Goal: Information Seeking & Learning: Learn about a topic

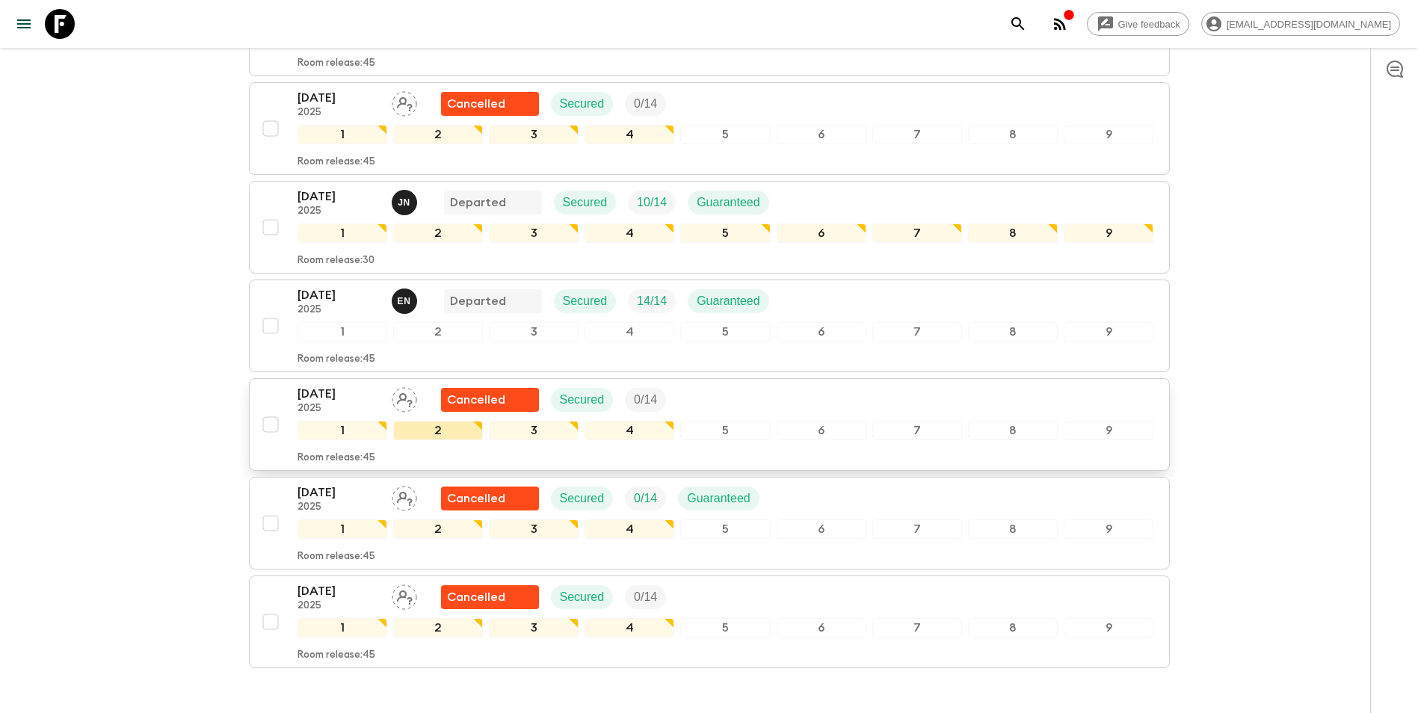
scroll to position [1018, 0]
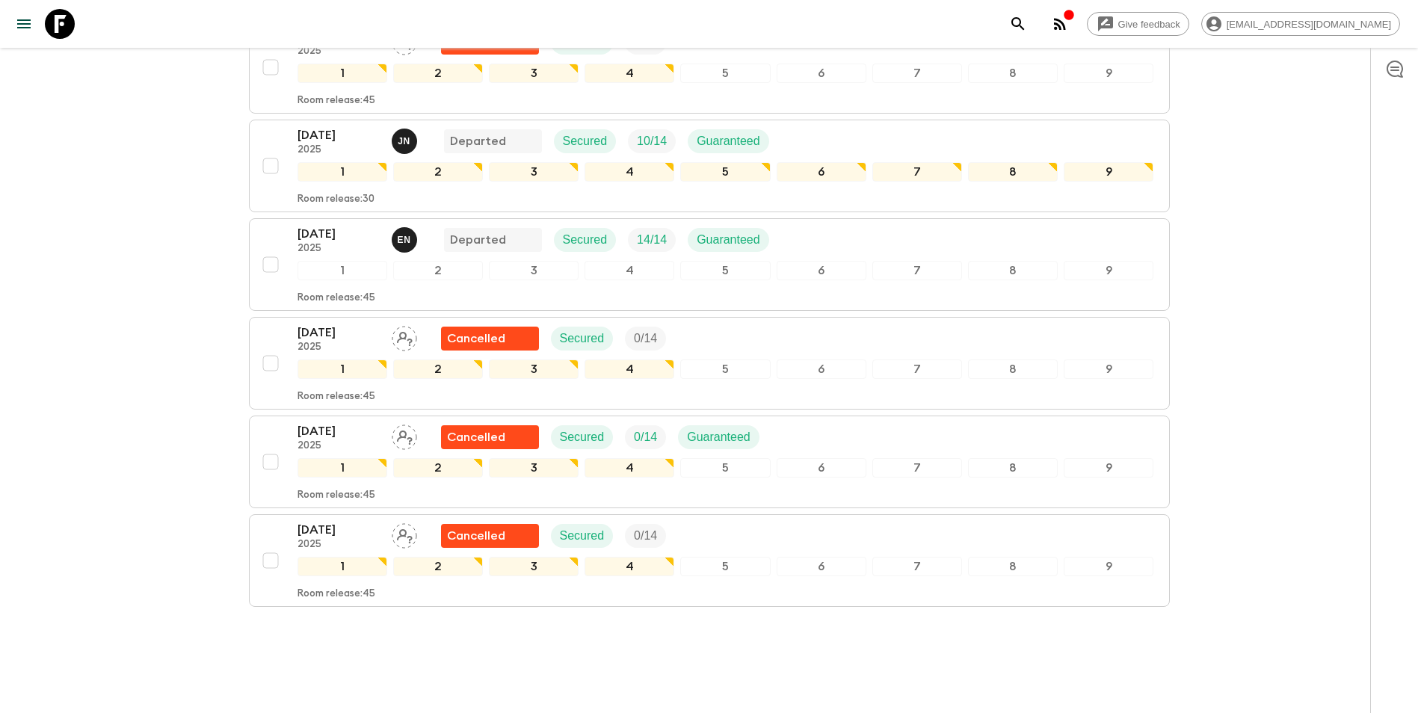
click at [336, 225] on p "[DATE]" at bounding box center [339, 234] width 82 height 18
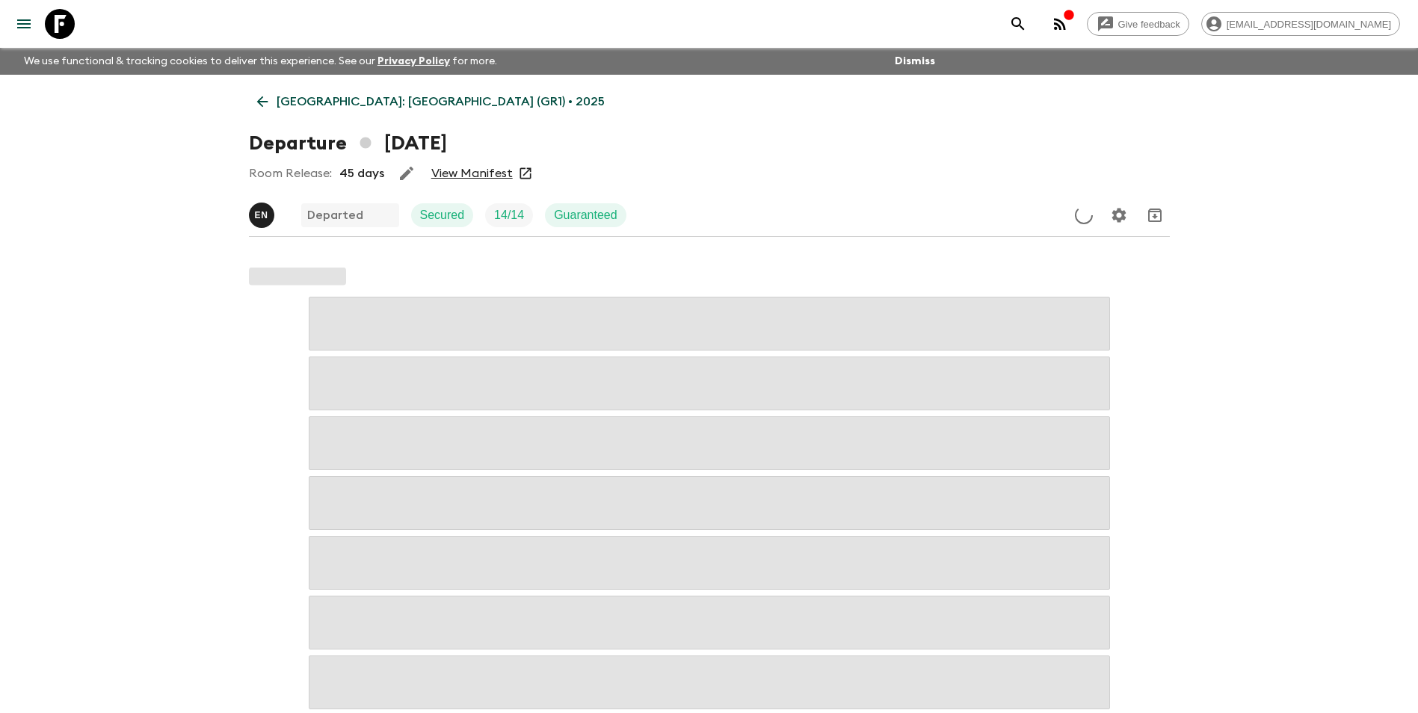
click at [262, 100] on icon at bounding box center [262, 101] width 16 height 16
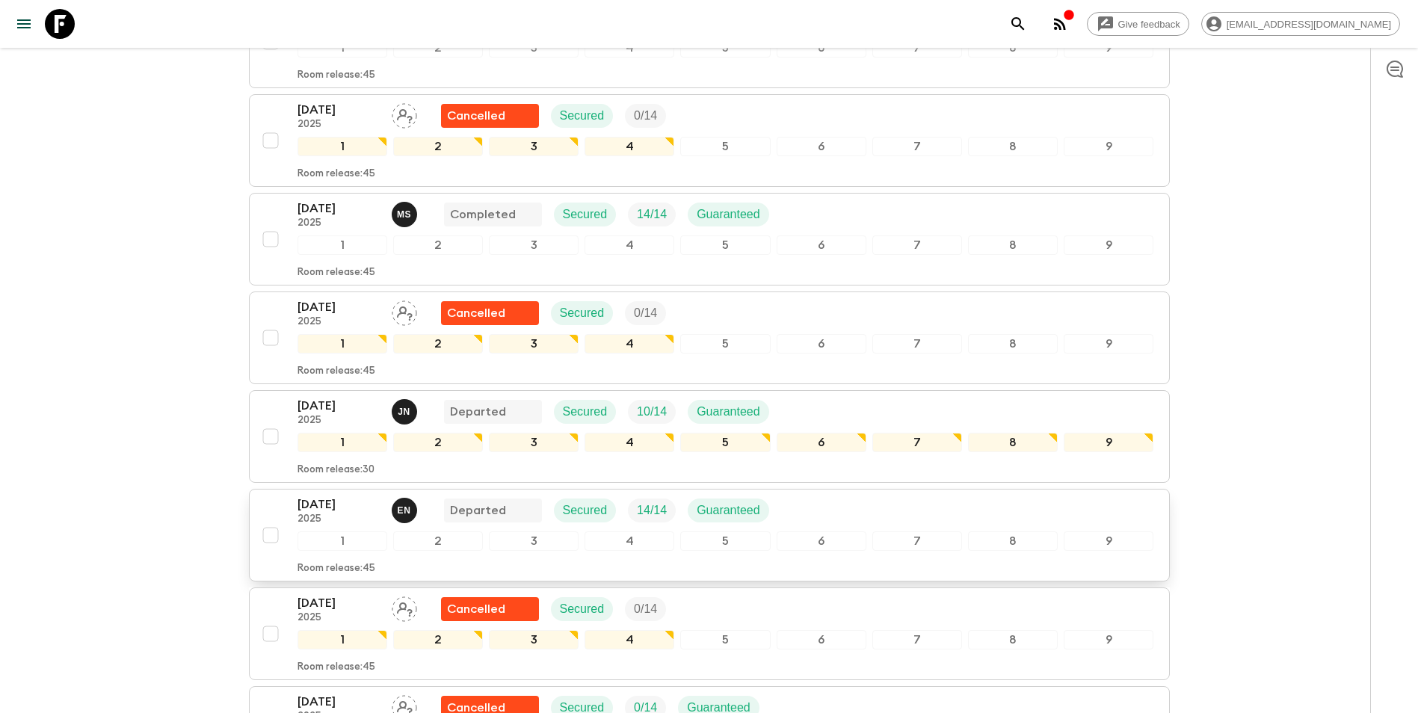
scroll to position [822, 0]
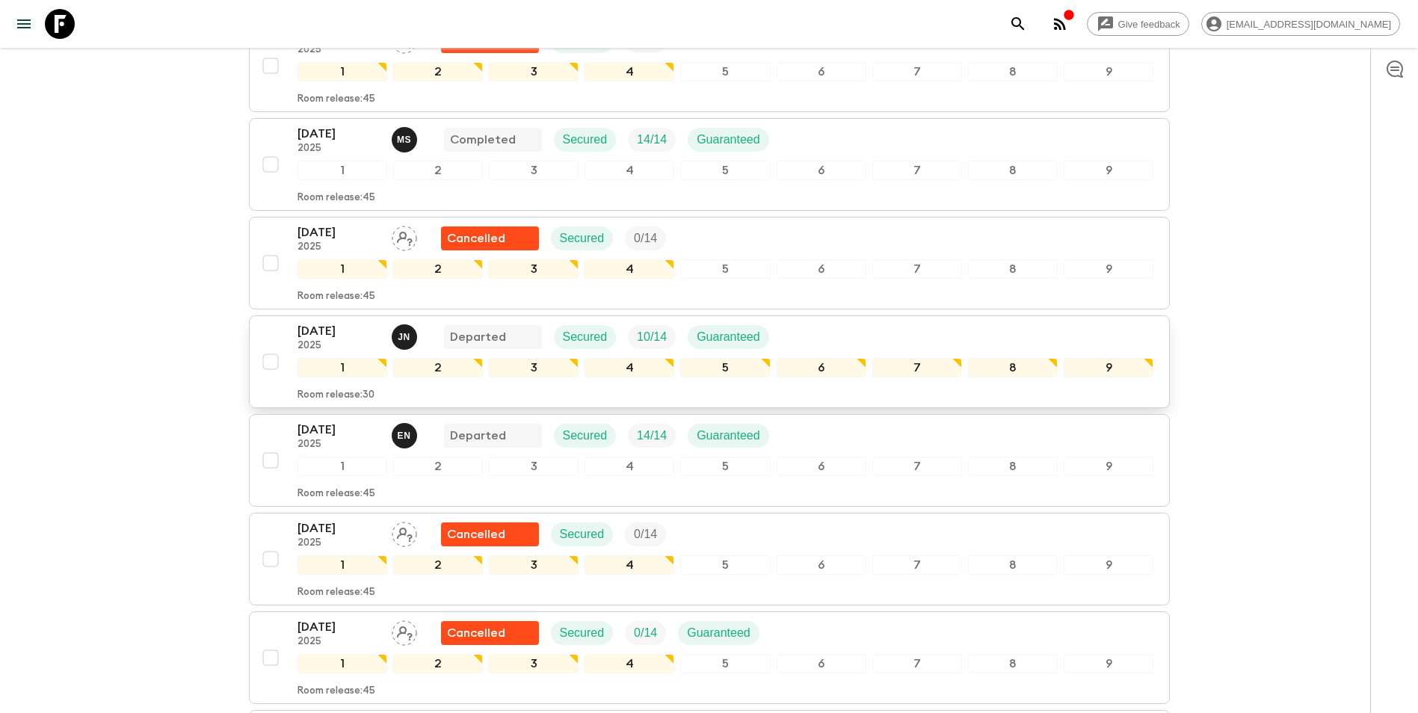
click at [336, 340] on p "2025" at bounding box center [339, 346] width 82 height 12
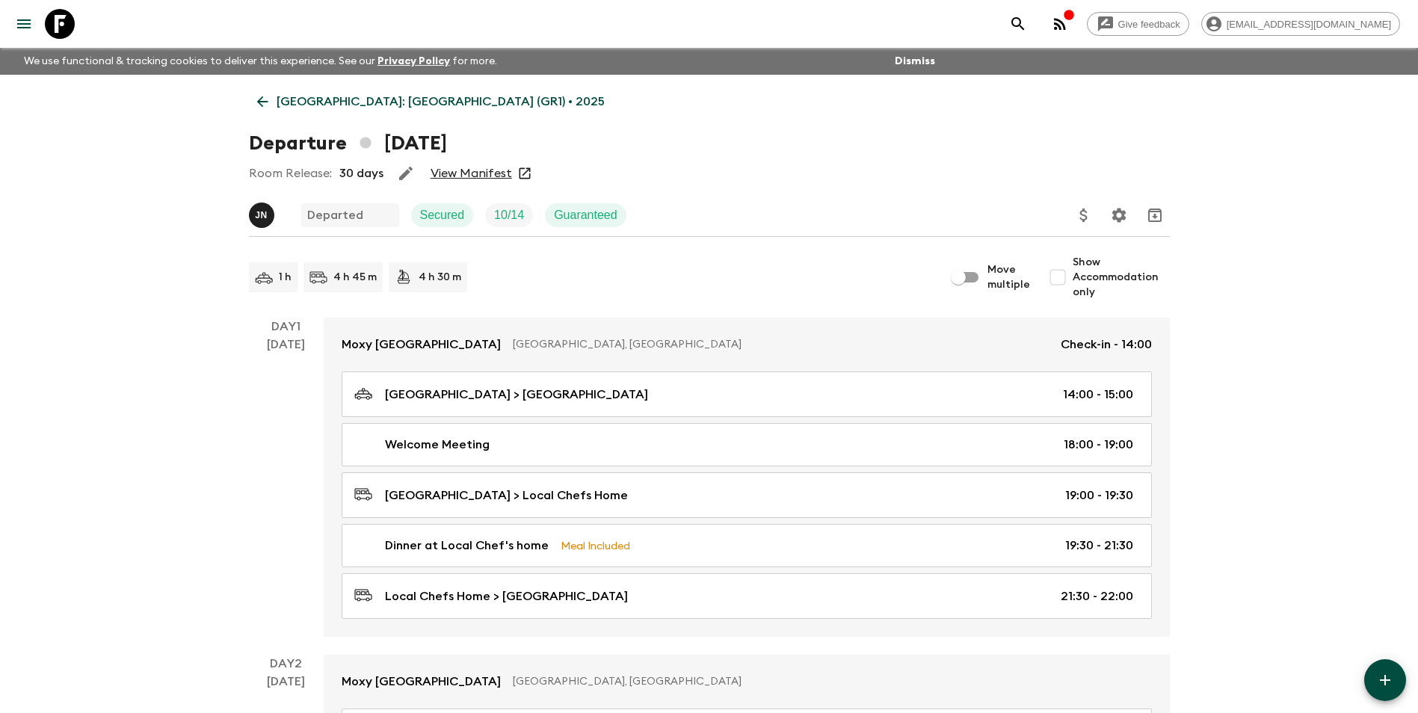
click at [493, 173] on link "View Manifest" at bounding box center [471, 173] width 81 height 15
click at [304, 89] on link "[GEOGRAPHIC_DATA]: [GEOGRAPHIC_DATA] (GR1) • 2025" at bounding box center [431, 102] width 364 height 30
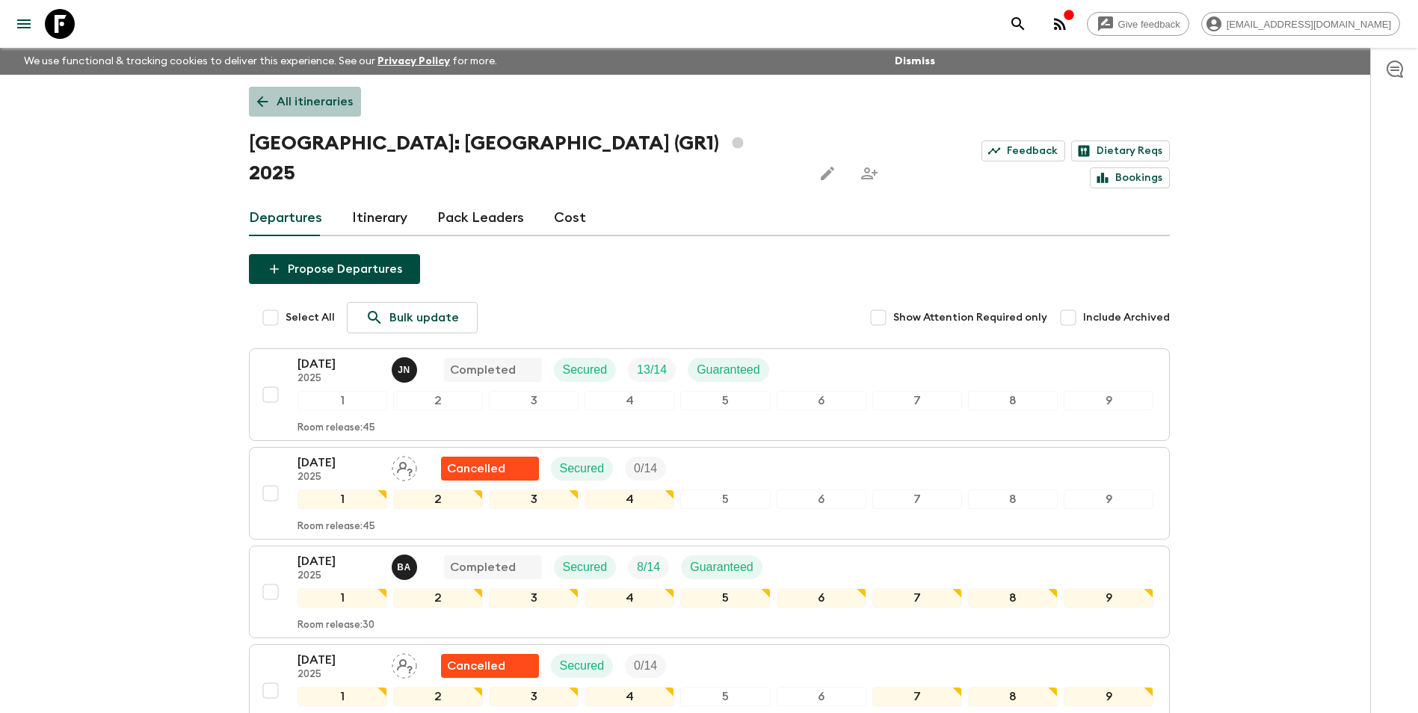
drag, startPoint x: 286, startPoint y: 108, endPoint x: 298, endPoint y: 114, distance: 13.4
click at [286, 108] on p "All itineraries" at bounding box center [315, 102] width 76 height 18
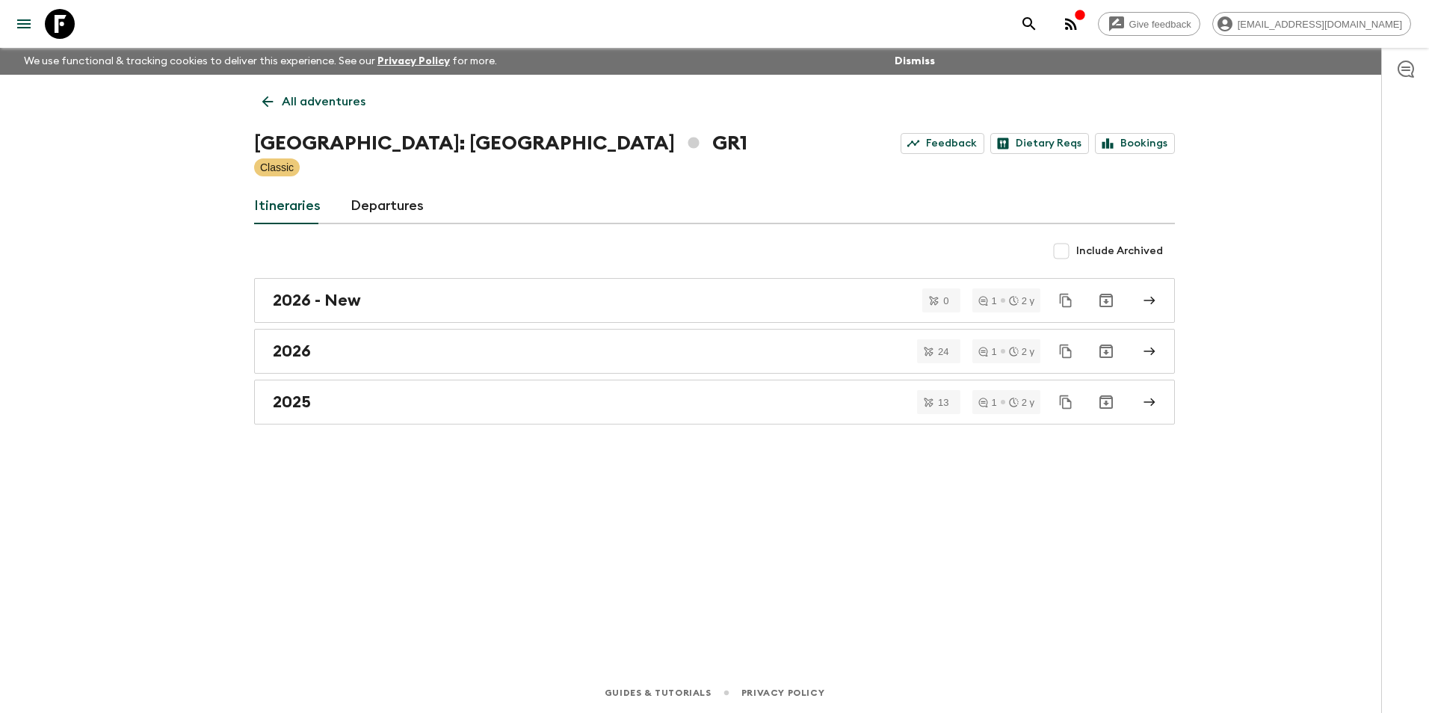
click at [292, 102] on p "All adventures" at bounding box center [324, 102] width 84 height 18
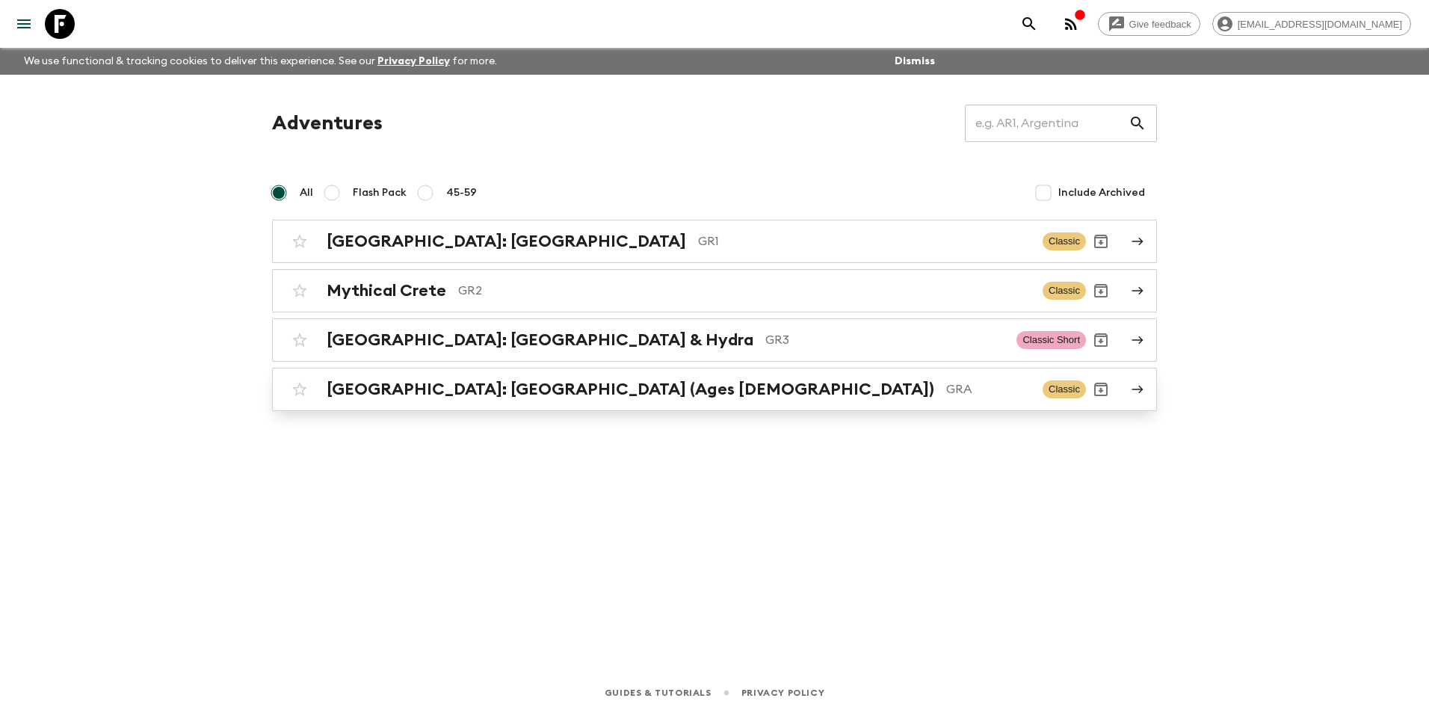
click at [482, 382] on h2 "[GEOGRAPHIC_DATA]: [GEOGRAPHIC_DATA] (Ages [DEMOGRAPHIC_DATA])" at bounding box center [631, 389] width 608 height 19
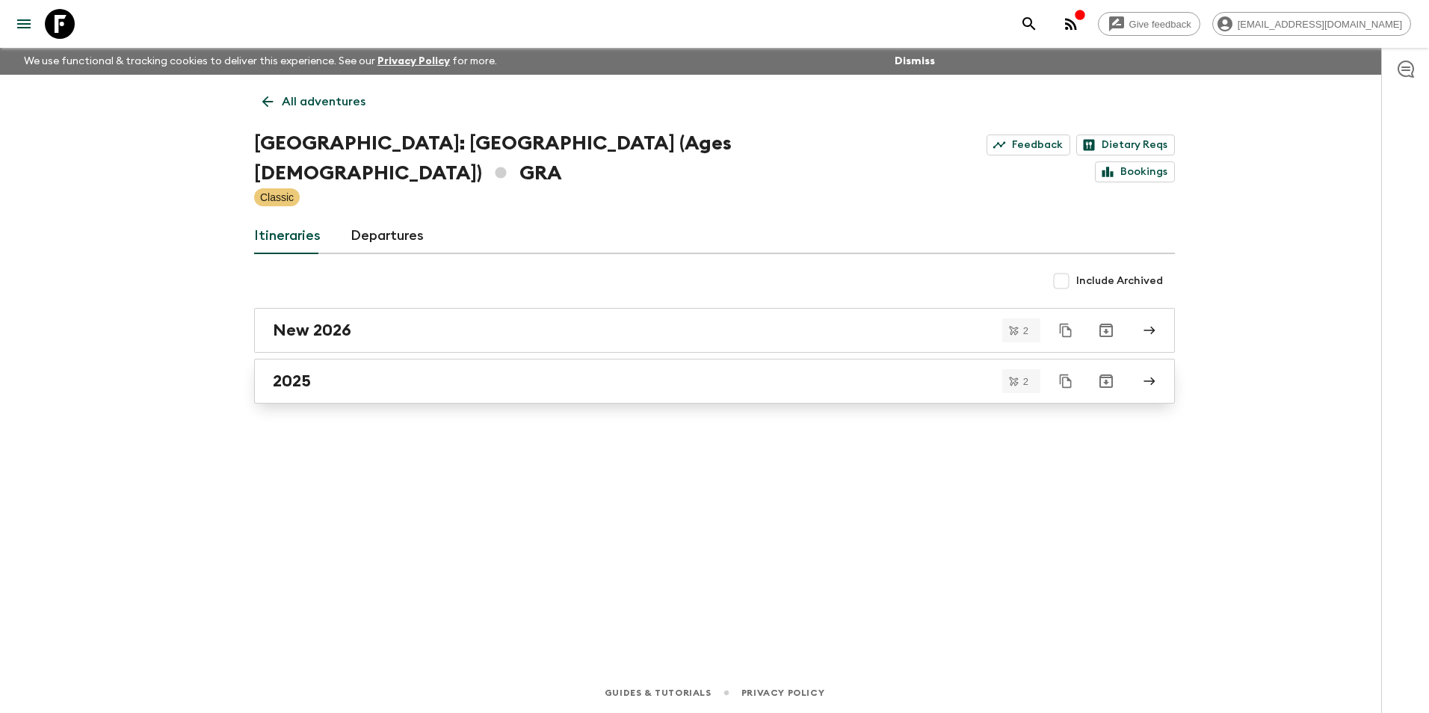
click at [307, 372] on h2 "2025" at bounding box center [292, 381] width 38 height 19
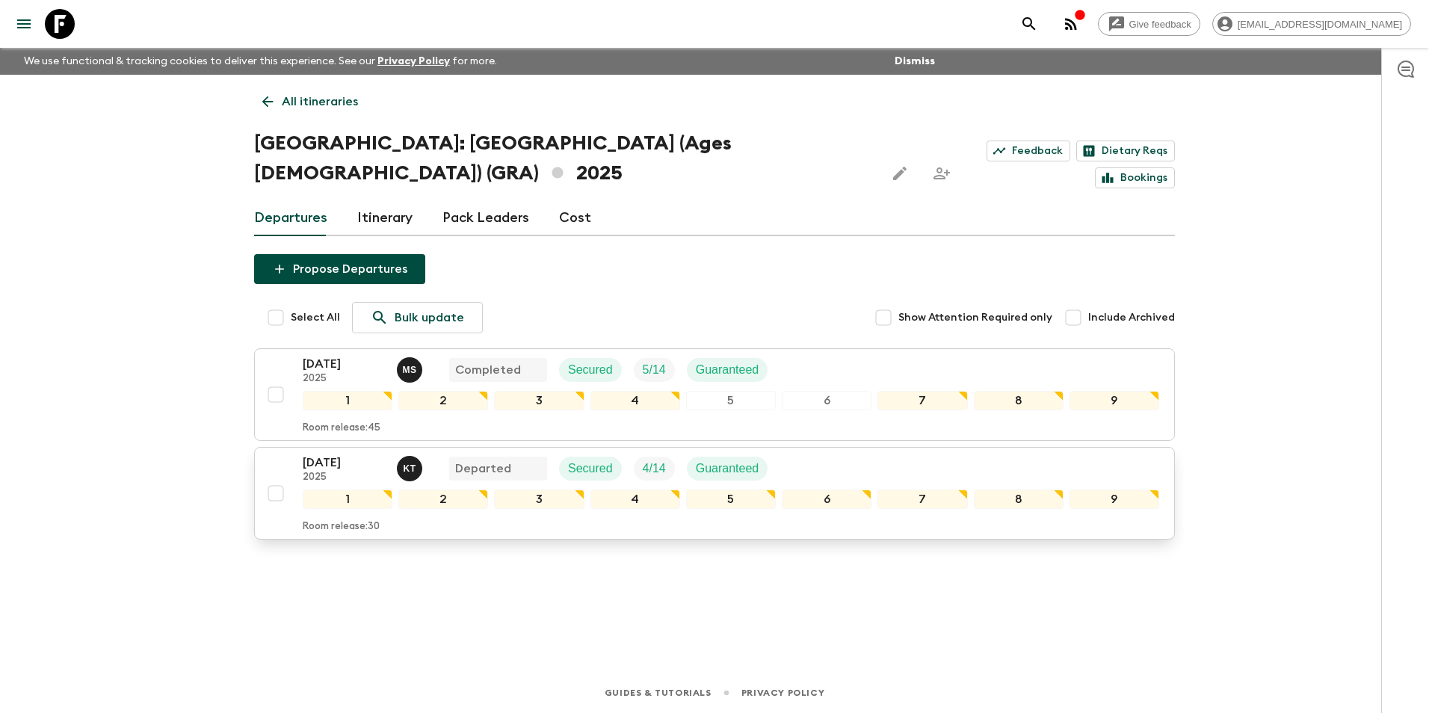
click at [307, 454] on p "[DATE]" at bounding box center [344, 463] width 82 height 18
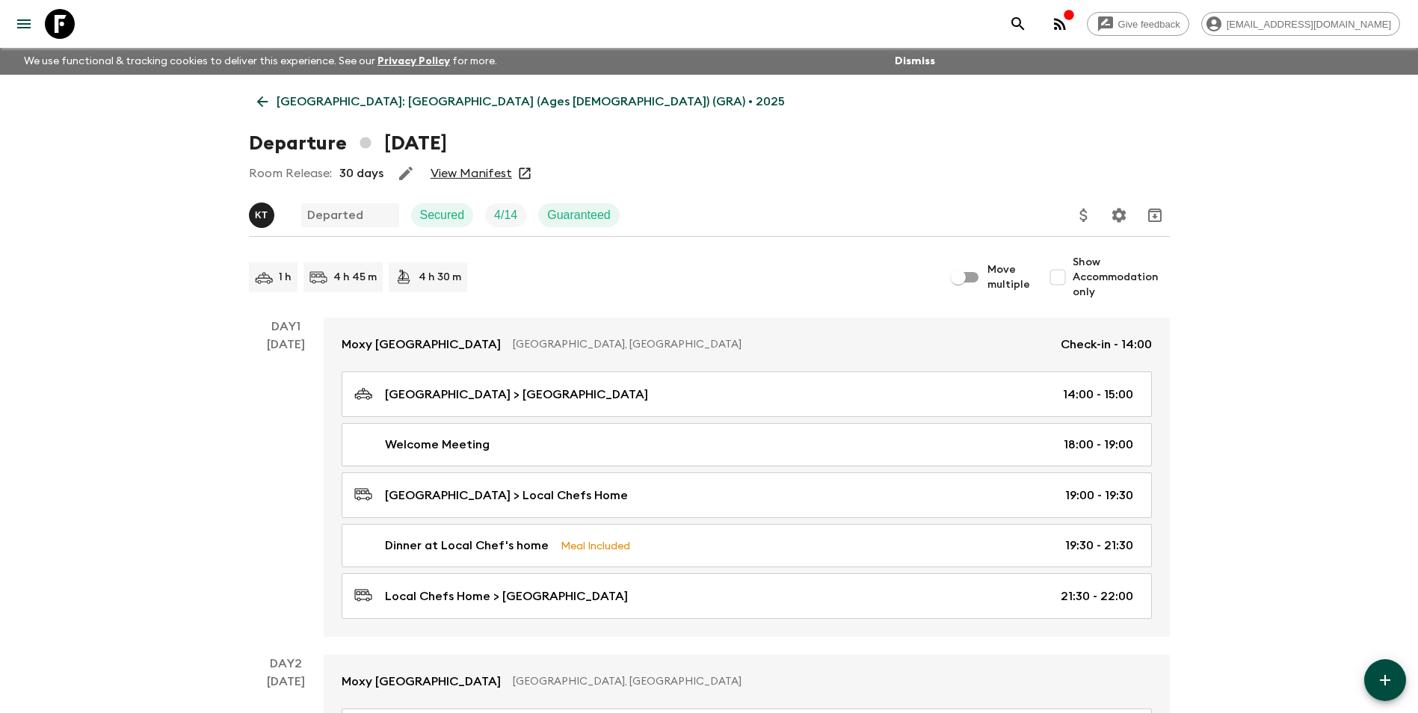
click at [492, 176] on link "View Manifest" at bounding box center [471, 173] width 81 height 15
click at [298, 88] on link "[GEOGRAPHIC_DATA]: [GEOGRAPHIC_DATA] (Ages [DEMOGRAPHIC_DATA]) (GRA) • 2025" at bounding box center [521, 102] width 544 height 30
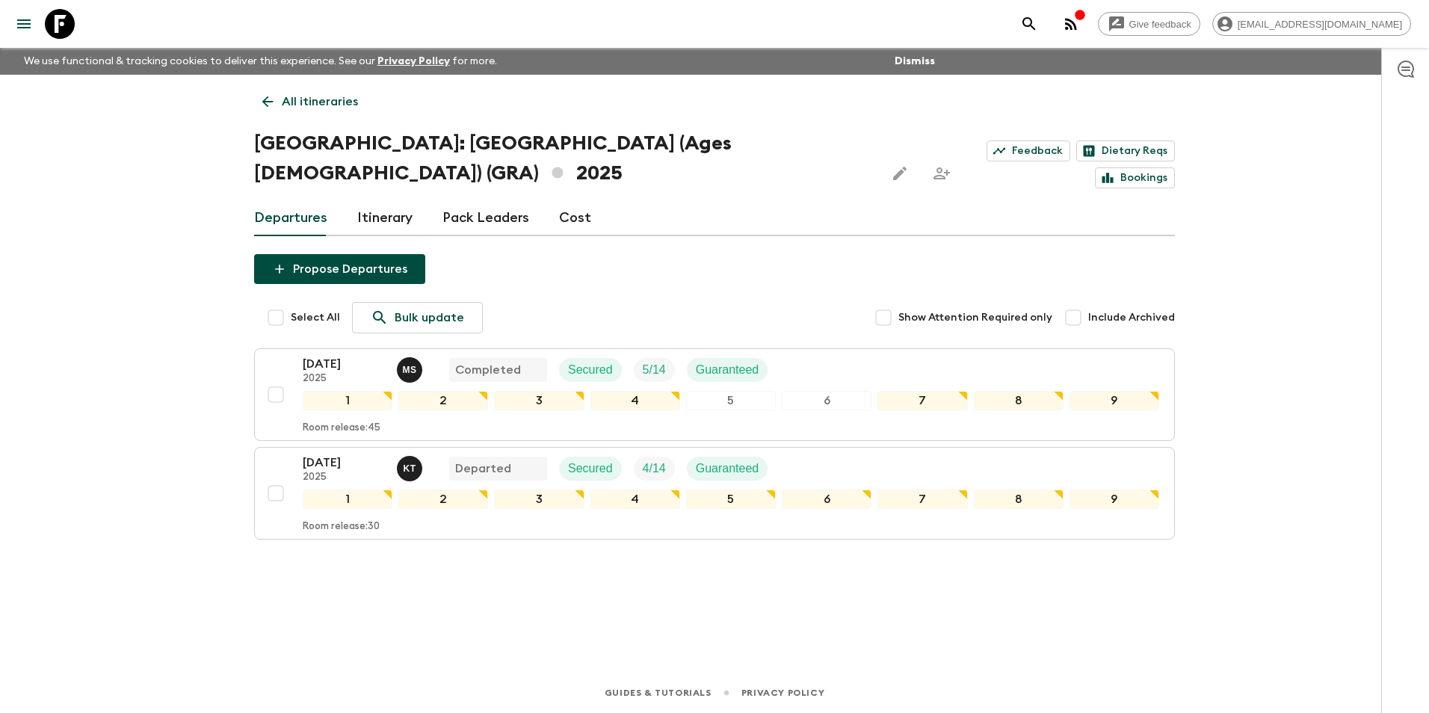
click at [270, 99] on icon at bounding box center [267, 101] width 16 height 16
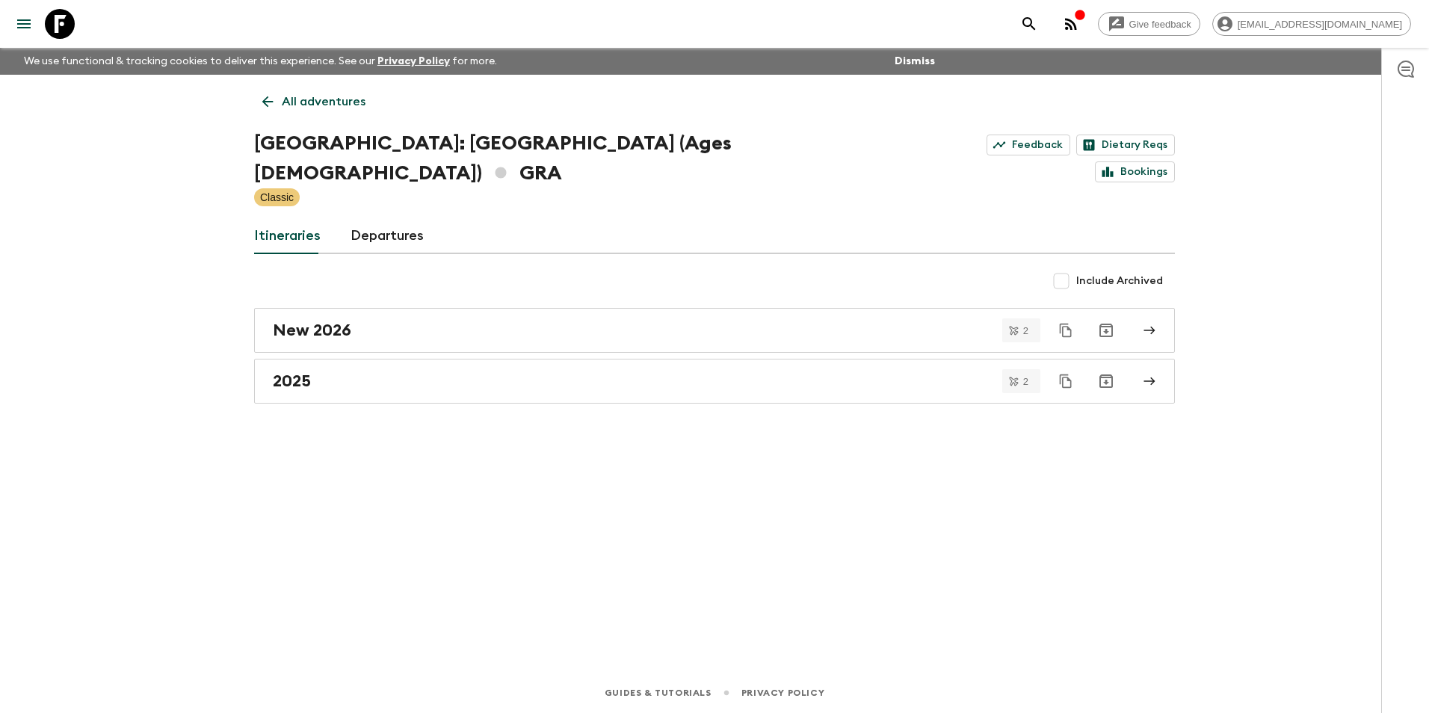
click at [283, 114] on link "All adventures" at bounding box center [314, 102] width 120 height 30
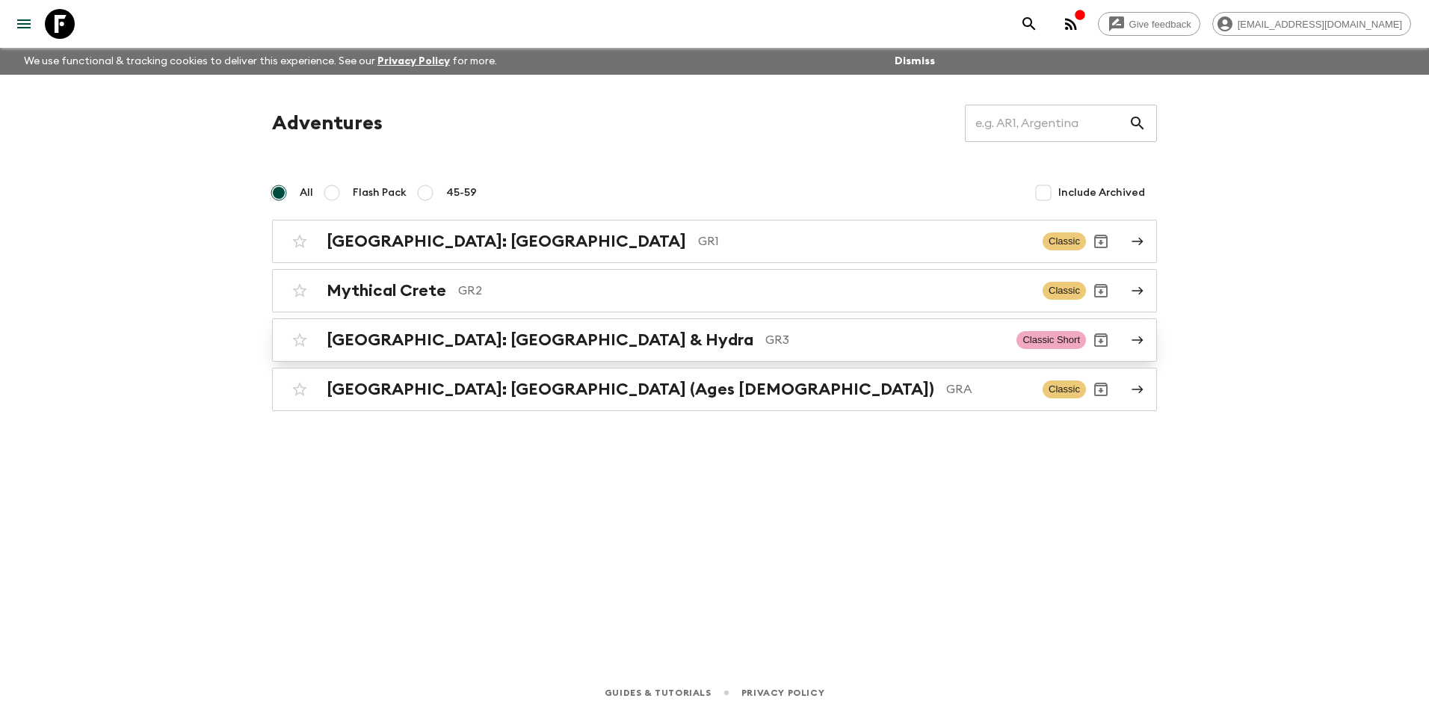
click at [411, 351] on div "[GEOGRAPHIC_DATA]: [GEOGRAPHIC_DATA] & Hydra GR3 Classic Short" at bounding box center [685, 340] width 801 height 30
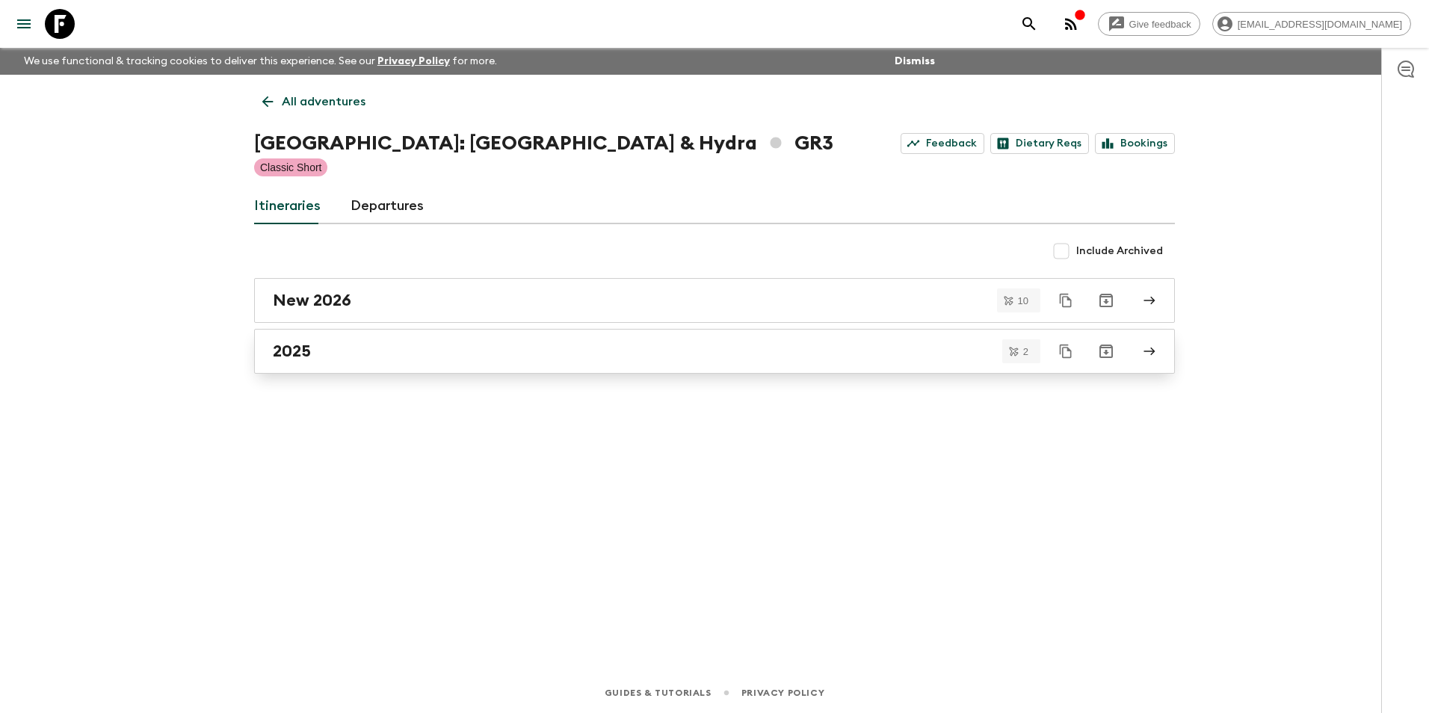
click at [327, 355] on div "2025" at bounding box center [700, 351] width 855 height 19
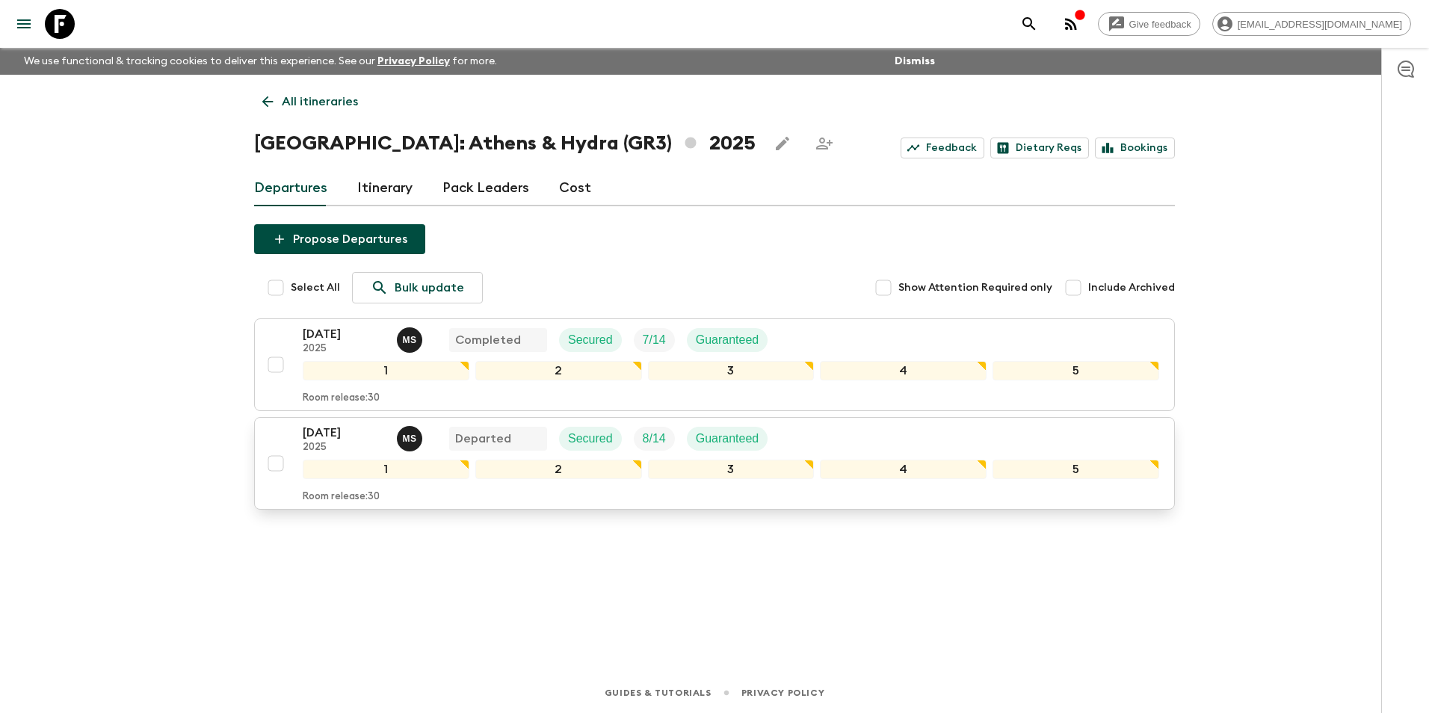
click at [339, 436] on p "[DATE]" at bounding box center [344, 433] width 82 height 18
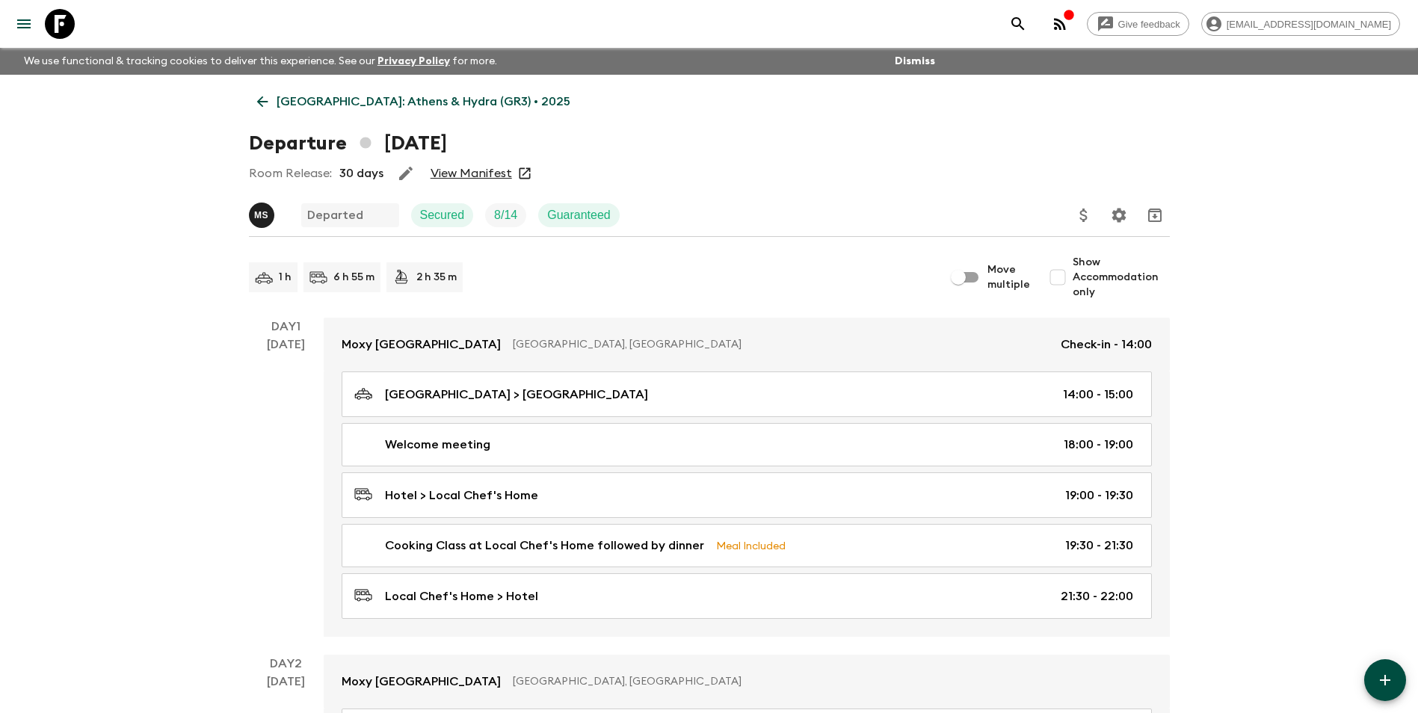
click at [480, 170] on link "View Manifest" at bounding box center [471, 173] width 81 height 15
